Goal: Task Accomplishment & Management: Manage account settings

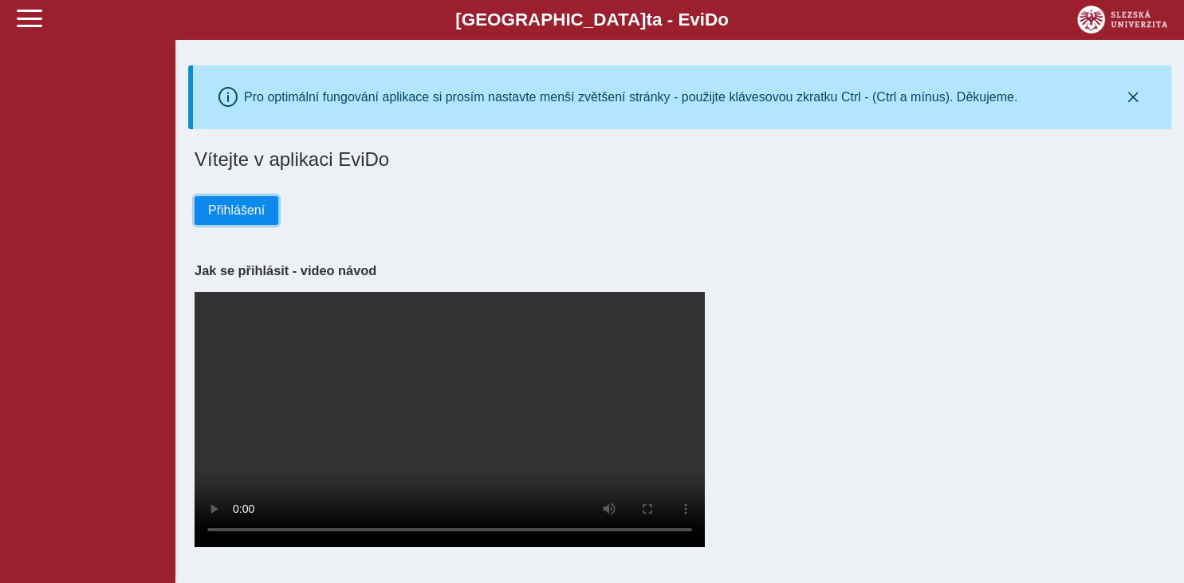
click at [238, 212] on span "Přihlášení" at bounding box center [236, 210] width 57 height 14
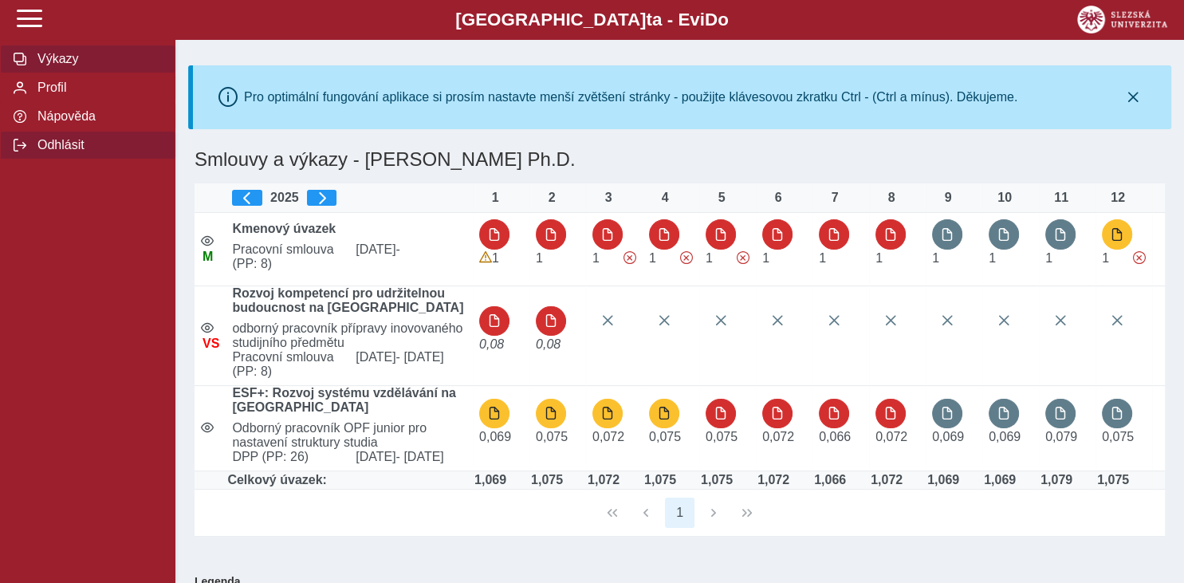
click at [70, 152] on span "Odhlásit" at bounding box center [97, 145] width 129 height 14
